Goal: Check status: Check status

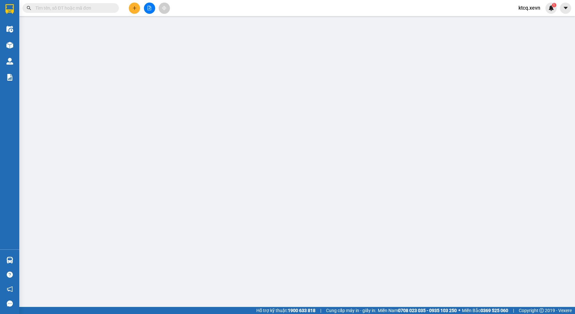
click at [73, 9] on input "text" at bounding box center [73, 7] width 76 height 7
paste input "VPBC1010250088"
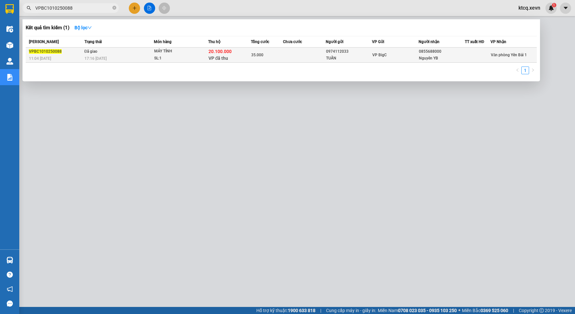
type input "VPBC1010250088"
click at [297, 58] on td at bounding box center [304, 55] width 43 height 15
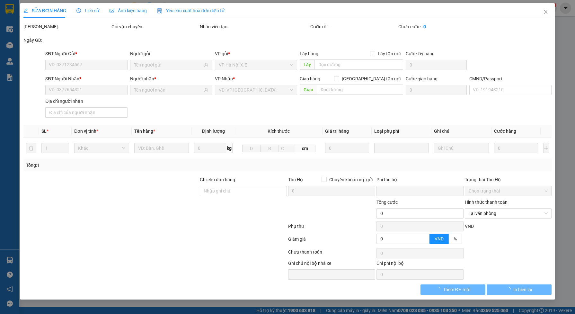
type input "0974112033"
type input "TUẤN"
type input "0855688000"
type input "Nguyên YB"
type input "015098005393 [GEOGRAPHIC_DATA]"
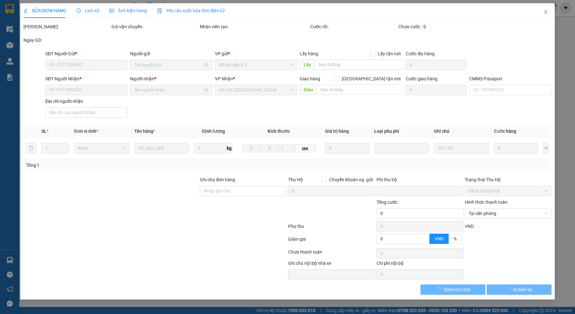
checkbox input "true"
type input "20.100.000"
type input "200.000"
type input "35.000"
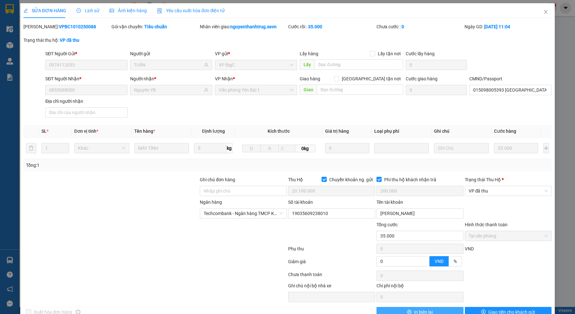
click at [441, 311] on button "In biên lai" at bounding box center [419, 312] width 87 height 10
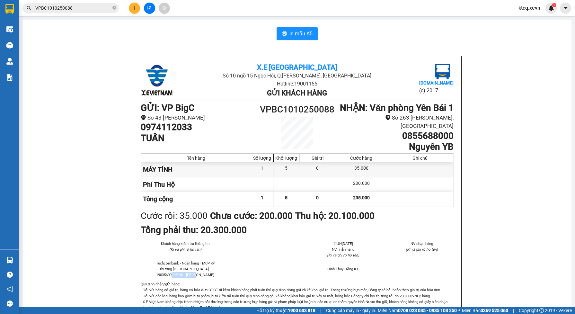
drag, startPoint x: 166, startPoint y: 280, endPoint x: 198, endPoint y: 279, distance: 31.8
click at [198, 277] on li "Techcombank - Ngân hàng TMCP Kỹ thương [GEOGRAPHIC_DATA] - 19035609238010 - [PE…" at bounding box center [186, 268] width 64 height 17
copy li "[PERSON_NAME]"
click at [71, 10] on input "VPBC1010250088" at bounding box center [73, 7] width 76 height 7
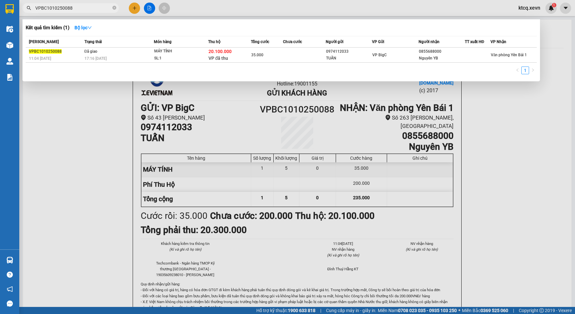
paste input "VPNH1010250065"
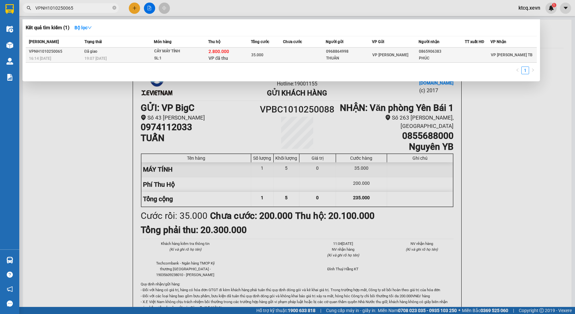
type input "VPNH1010250065"
click at [253, 53] on span "35.000" at bounding box center [257, 55] width 12 height 4
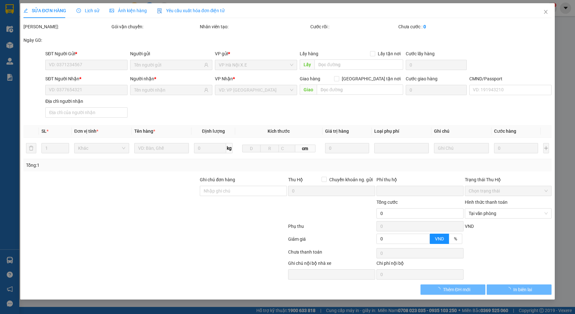
type input "0968864998"
type input "THUẦN"
type input "0865906383"
type input "PHÚC"
type input "cc"
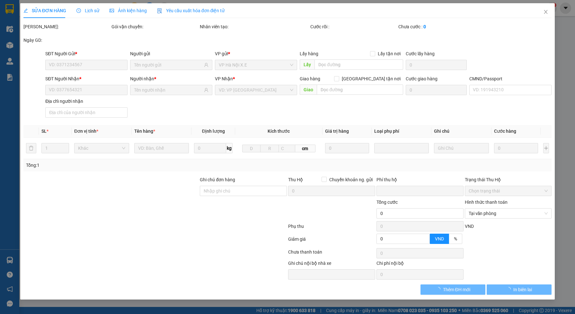
checkbox input "true"
type input "2.800.000"
type input "40.000"
type input "35.000"
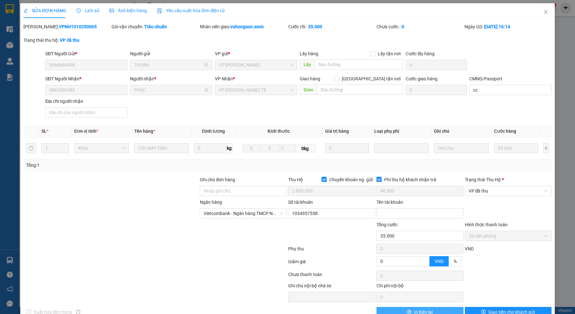
click at [446, 309] on button "In biên lai" at bounding box center [419, 312] width 87 height 10
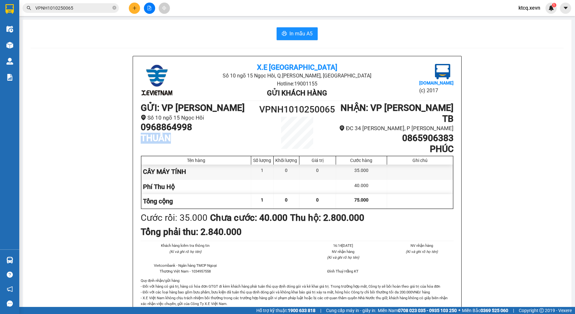
drag, startPoint x: 166, startPoint y: 140, endPoint x: 137, endPoint y: 138, distance: 28.9
click at [137, 138] on div "X.E Việt Nam Số 10 ngõ 15 Ngọc Hồi, Q.[PERSON_NAME], [GEOGRAPHIC_DATA] Hotline:…" at bounding box center [297, 195] width 328 height 279
copy h1 "THUẦN"
click at [427, 144] on h1 "PHÚC" at bounding box center [394, 149] width 117 height 11
drag, startPoint x: 427, startPoint y: 140, endPoint x: 448, endPoint y: 140, distance: 20.9
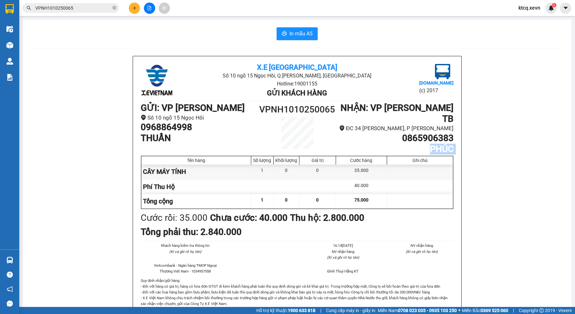
click at [448, 144] on h1 "PHÚC" at bounding box center [394, 149] width 117 height 11
copy div "PHÚC Tên hàng Số lượng Khối lượng Giá trị Cước hàng Ghi chú"
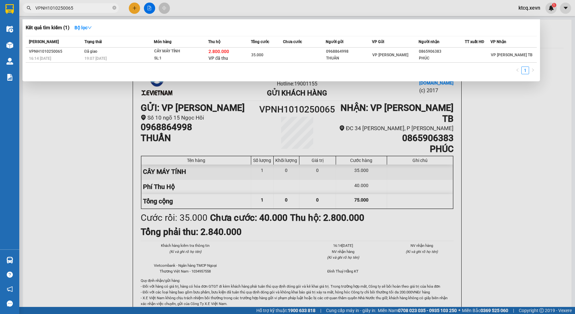
click at [77, 9] on input "VPNH1010250065" at bounding box center [73, 7] width 76 height 7
paste input "TT121025007"
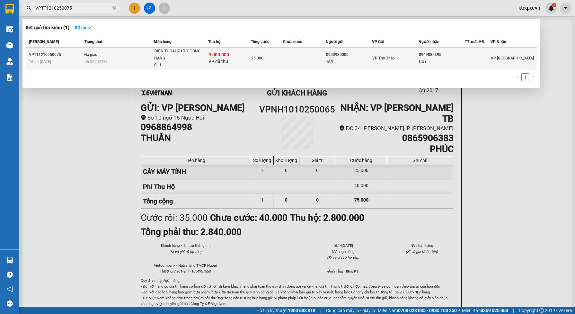
type input "VPTT1210250075"
click at [295, 60] on td at bounding box center [304, 59] width 43 height 22
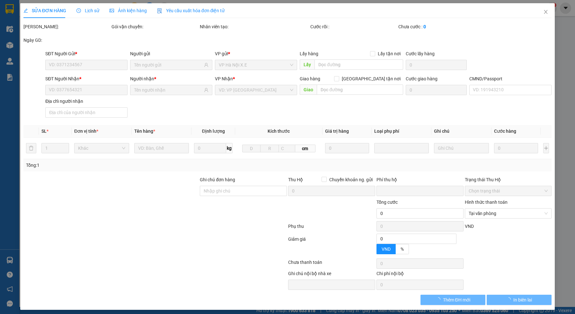
type input "0903930000"
type input "TÂN"
type input "0949882395"
type input "HUY"
type input "036208011291 [PERSON_NAME], TDP VỊ DƯƠNG"
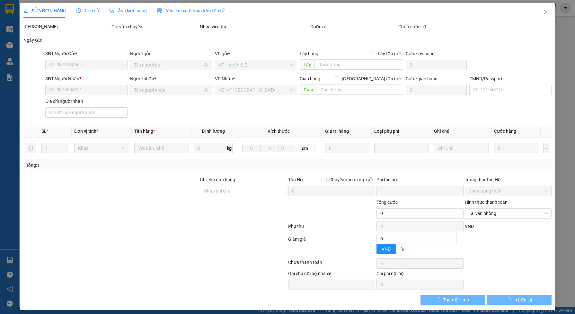
type input "LA [PERSON_NAME]"
checkbox input "true"
type input "9.000.000"
type input "60.000"
type input "25.000"
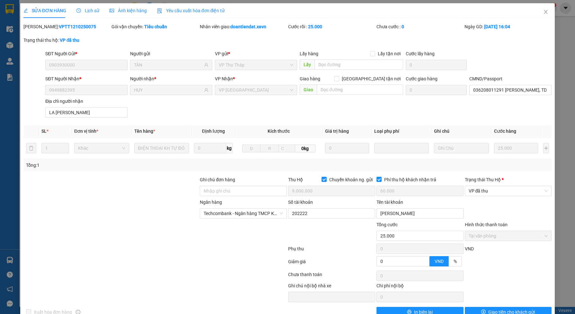
scroll to position [17, 0]
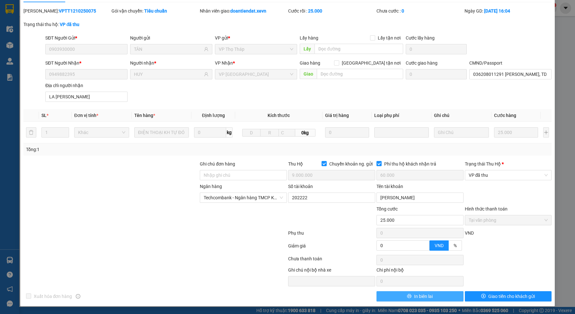
click at [428, 294] on span "In biên lai" at bounding box center [423, 296] width 19 height 7
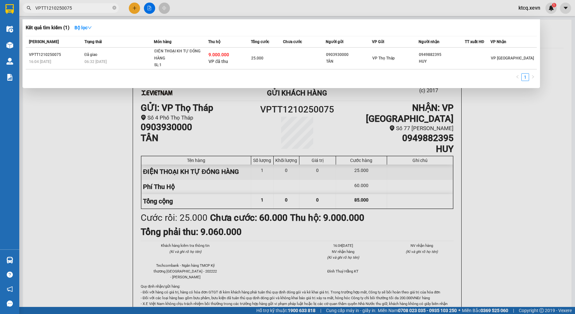
click at [73, 7] on input "VPTT1210250075" at bounding box center [73, 7] width 76 height 7
paste input "BC1010250056"
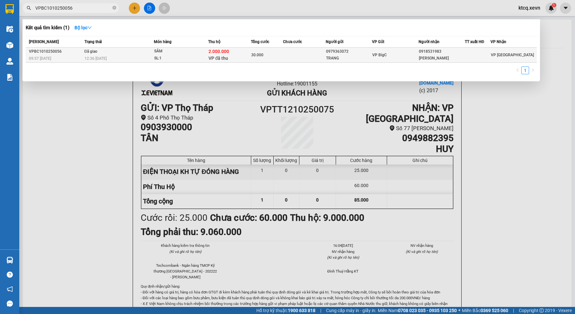
type input "VPBC1010250056"
click at [175, 57] on div "SL: 1" at bounding box center [178, 58] width 48 height 7
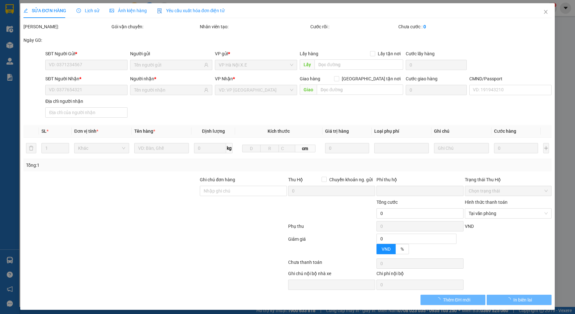
type input "0979363072"
type input "TRANG"
type input "0918531983"
type input "[PERSON_NAME]"
type input "037094003310 [PERSON_NAME] SINH"
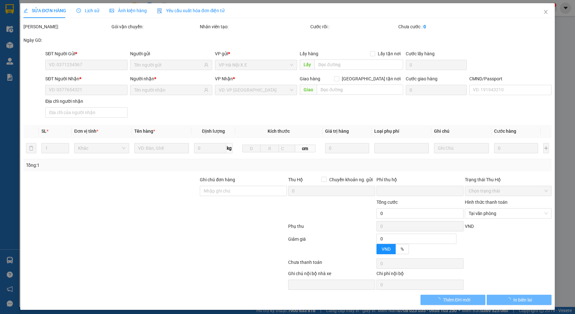
checkbox input "true"
type input "2.000.000"
type input "30.000"
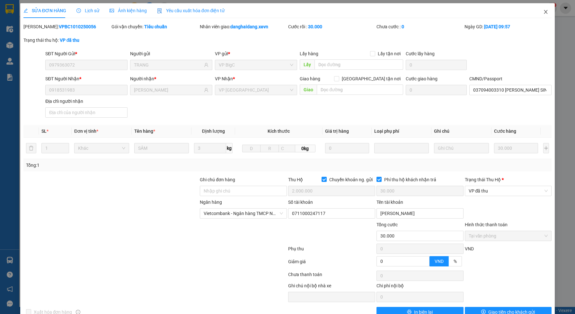
click at [544, 11] on icon "close" at bounding box center [546, 12] width 4 height 4
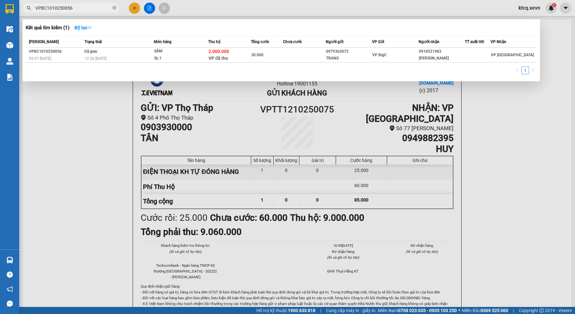
click at [69, 4] on input "VPBC1010250056" at bounding box center [73, 7] width 76 height 7
paste input "88"
type input "VPBC1010250088"
